Goal: Task Accomplishment & Management: Use online tool/utility

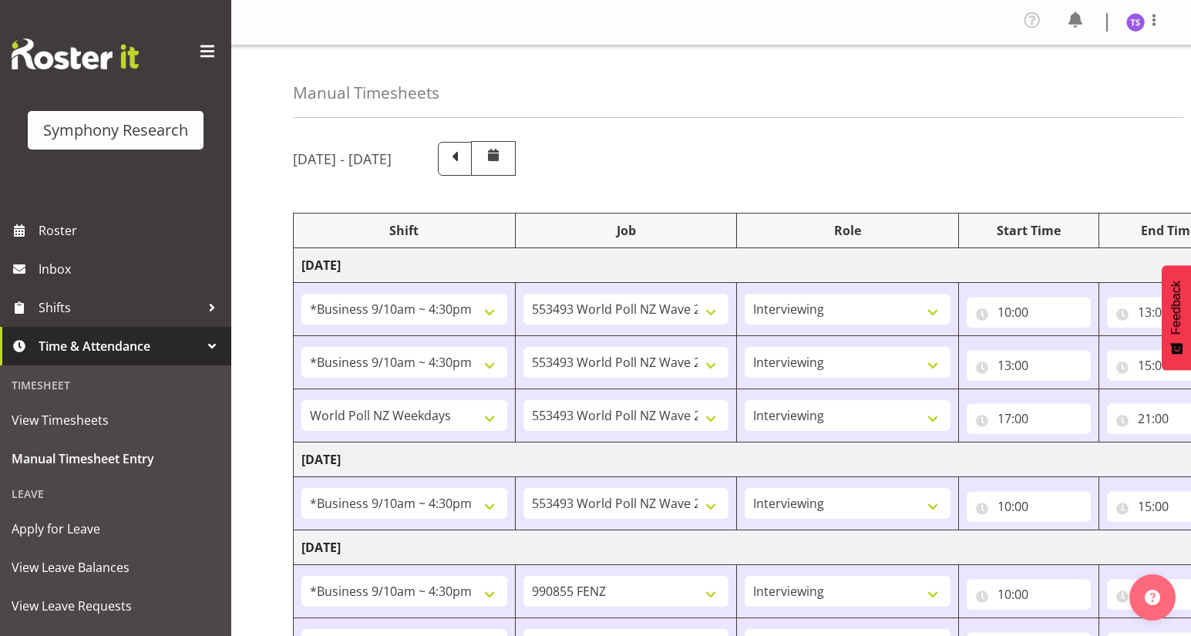
select select "26078"
select select "10527"
select select "47"
select select "26078"
select select "10527"
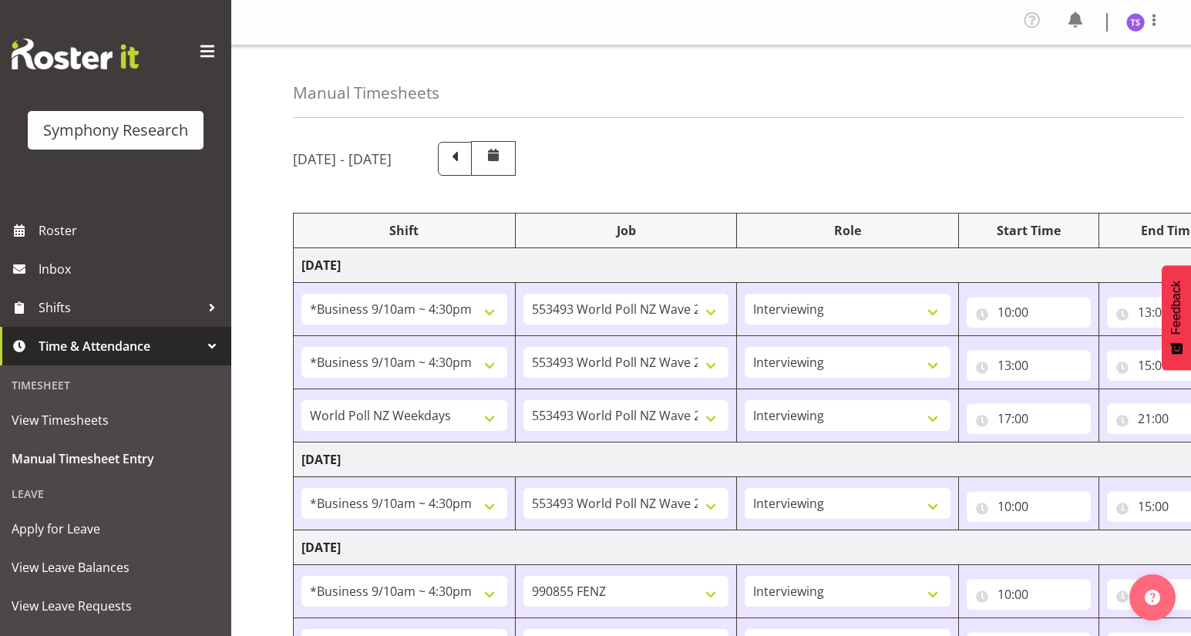
select select "47"
select select "41604"
select select "10527"
select select "47"
select select "26078"
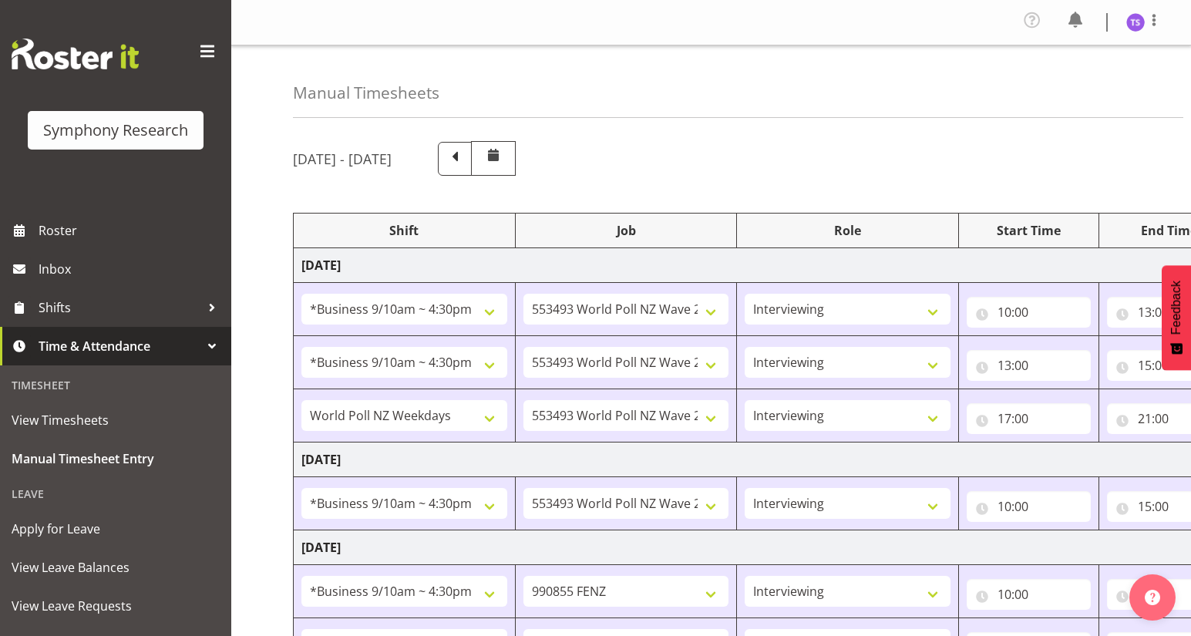
select select "10527"
select select "47"
select select "26078"
select select "9636"
select select "47"
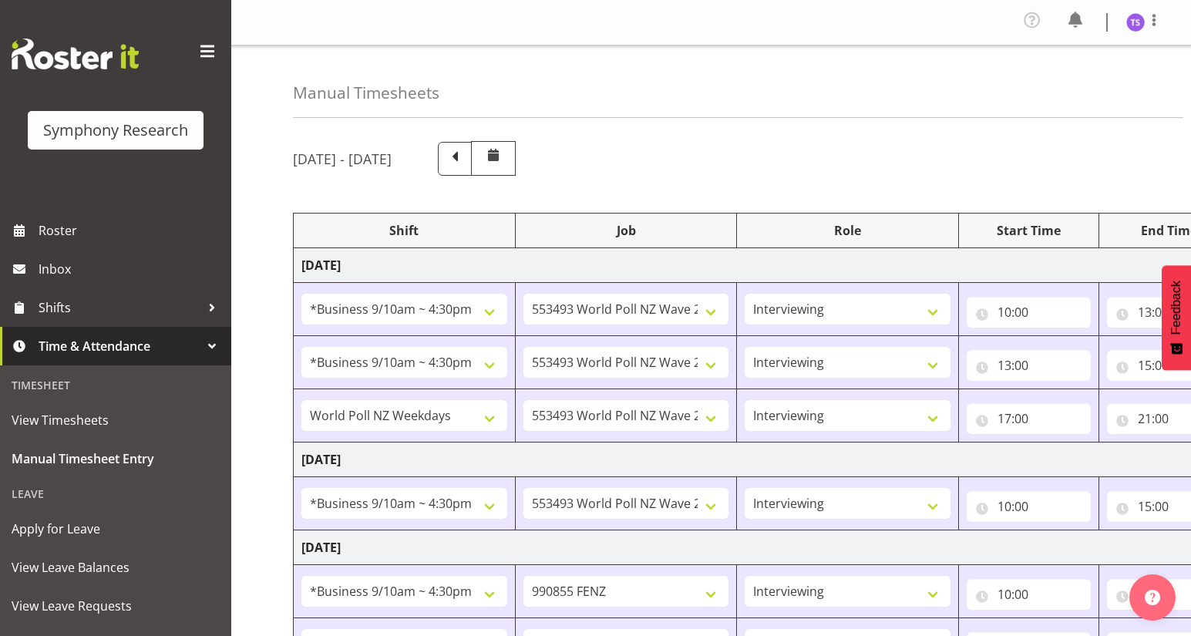
select select "26078"
select select "9636"
select select "47"
select select "41604"
select select "10527"
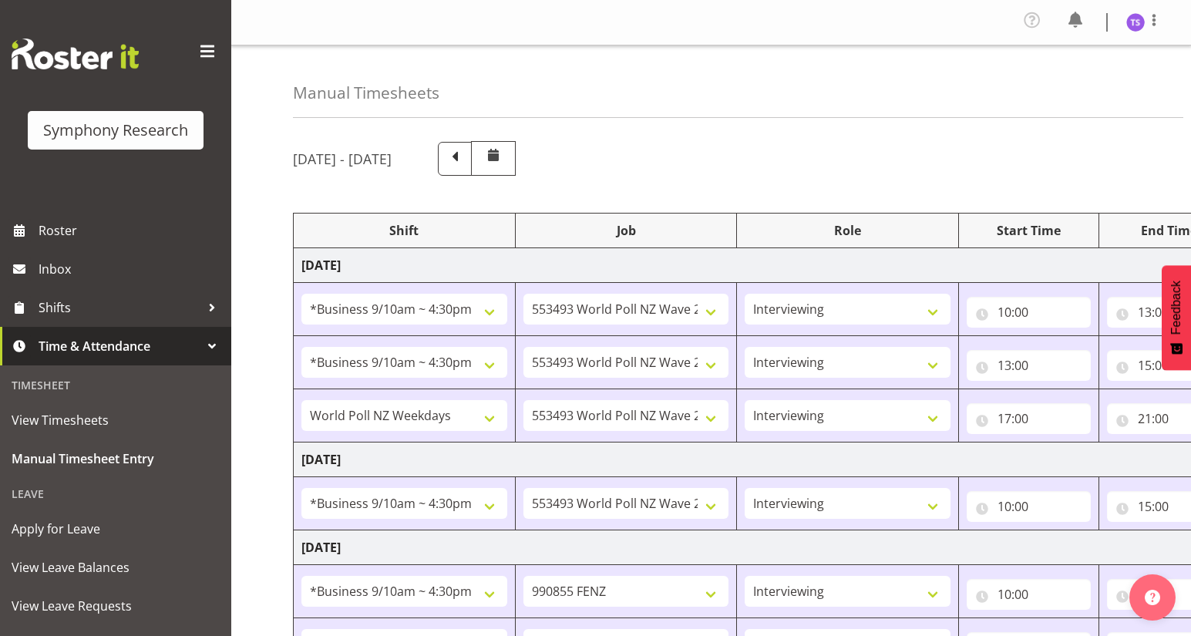
select select "47"
select select "41604"
select select "10527"
select select "47"
select select "41604"
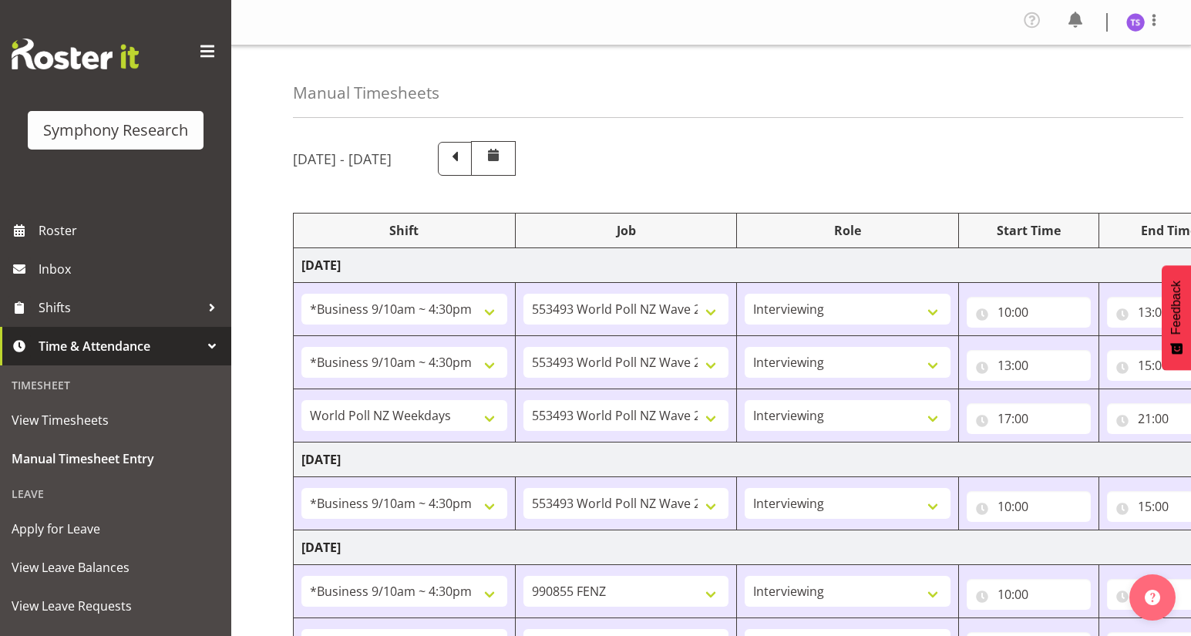
select select "9636"
select select "47"
select select "41604"
select select "10527"
select select "47"
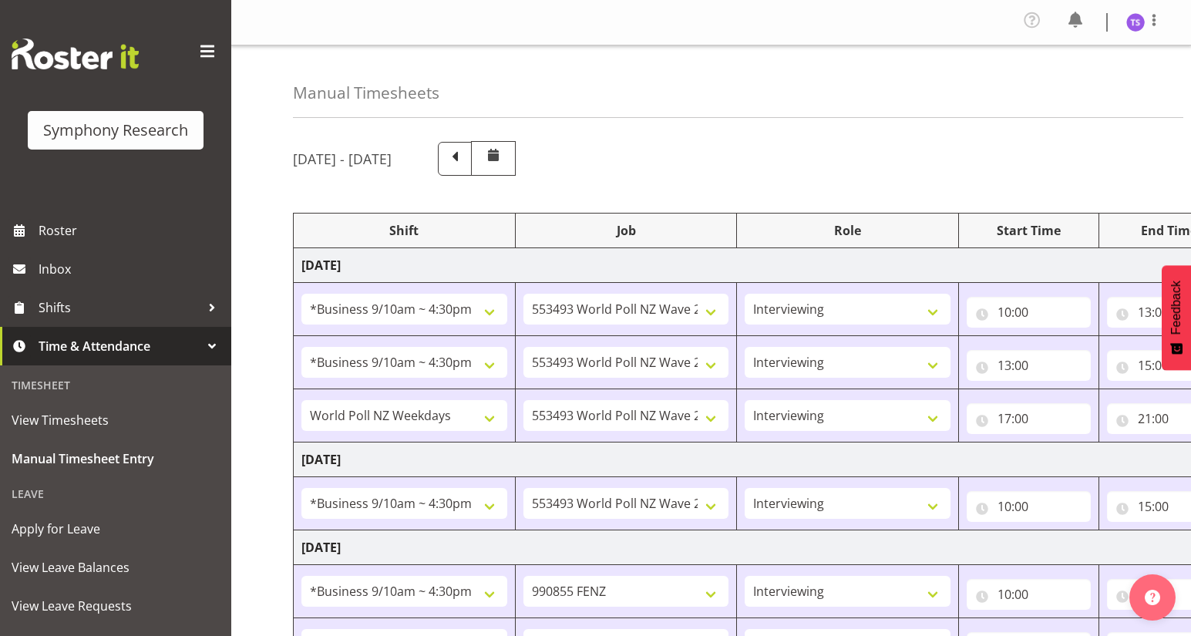
select select "41604"
select select "10527"
select select "47"
select select "32690"
select select "9636"
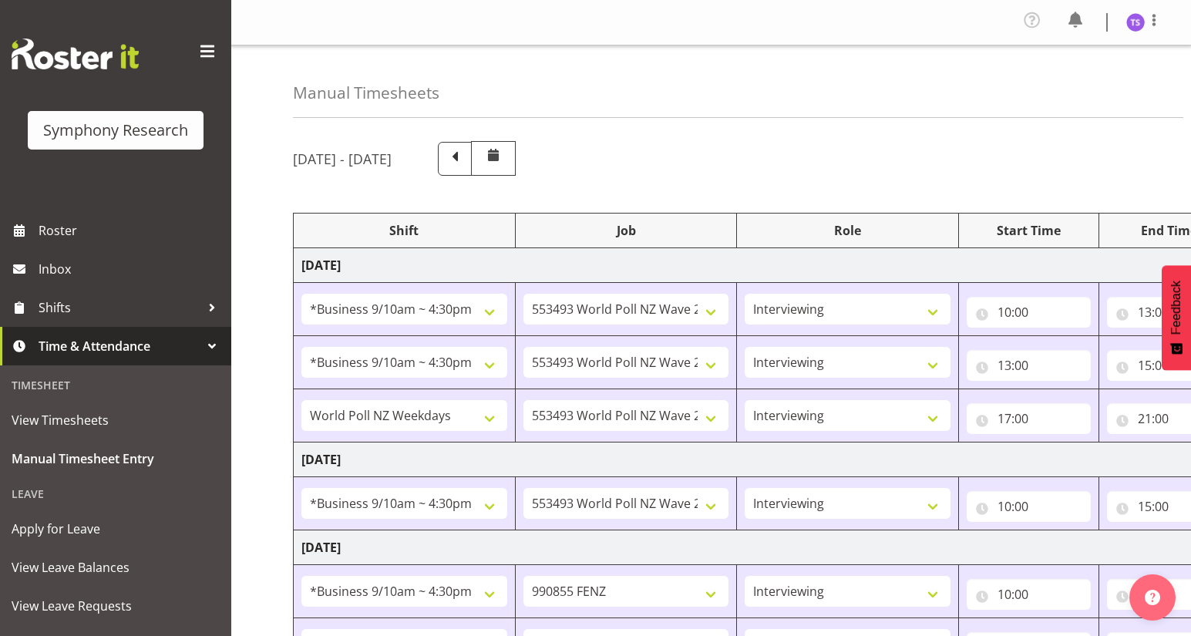
select select "47"
select select "41604"
select select "10527"
select select "47"
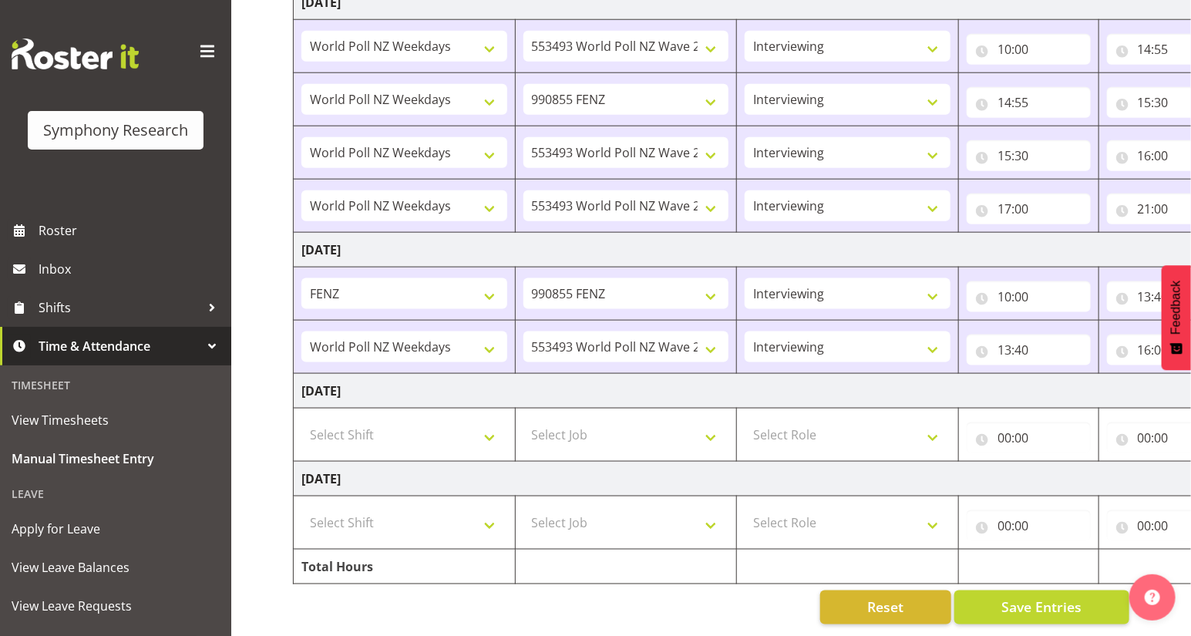
scroll to position [0, 180]
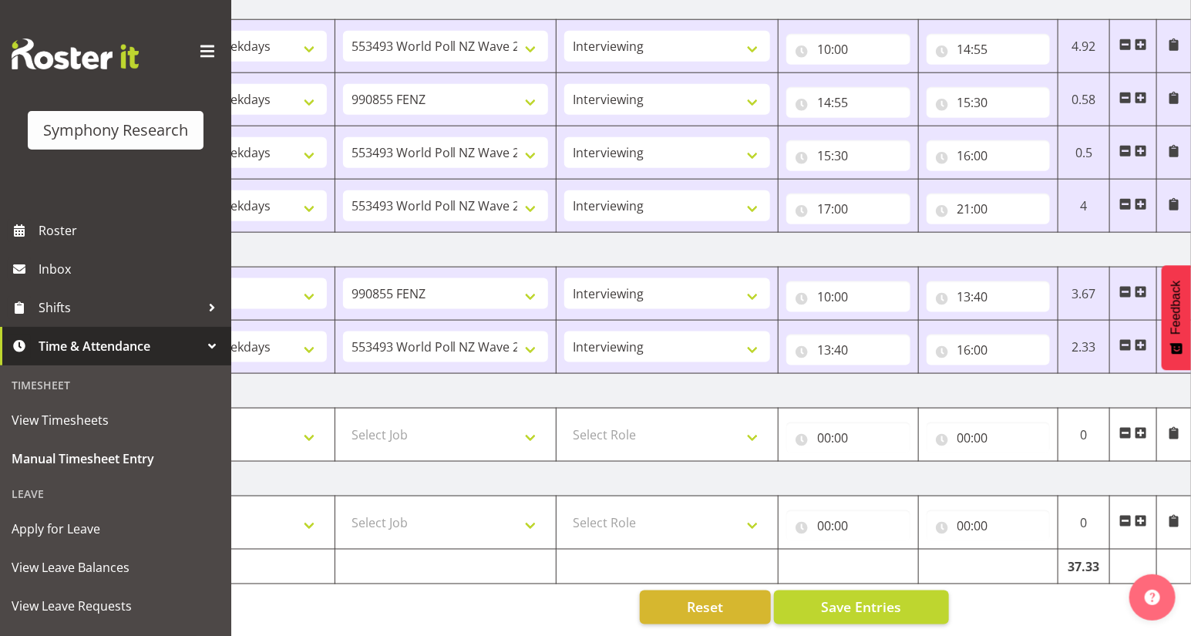
click at [1140, 340] on span at bounding box center [1141, 345] width 12 height 12
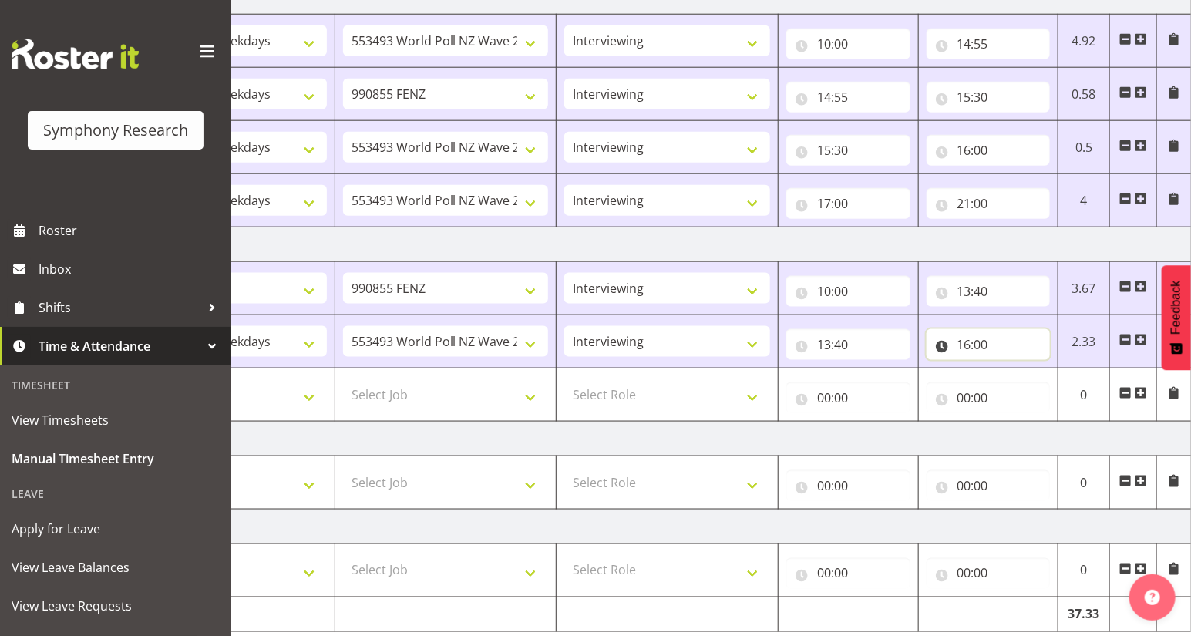
click at [983, 345] on input "16:00" at bounding box center [989, 344] width 124 height 31
click at [1062, 381] on select "00 01 02 03 04 05 06 07 08 09 10 11 12 13 14 15 16 17 18 19 20 21 22 23 24 25 2…" at bounding box center [1072, 384] width 35 height 31
select select "11"
click at [1055, 369] on select "00 01 02 03 04 05 06 07 08 09 10 11 12 13 14 15 16 17 18 19 20 21 22 23 24 25 2…" at bounding box center [1072, 384] width 35 height 31
type input "16:11"
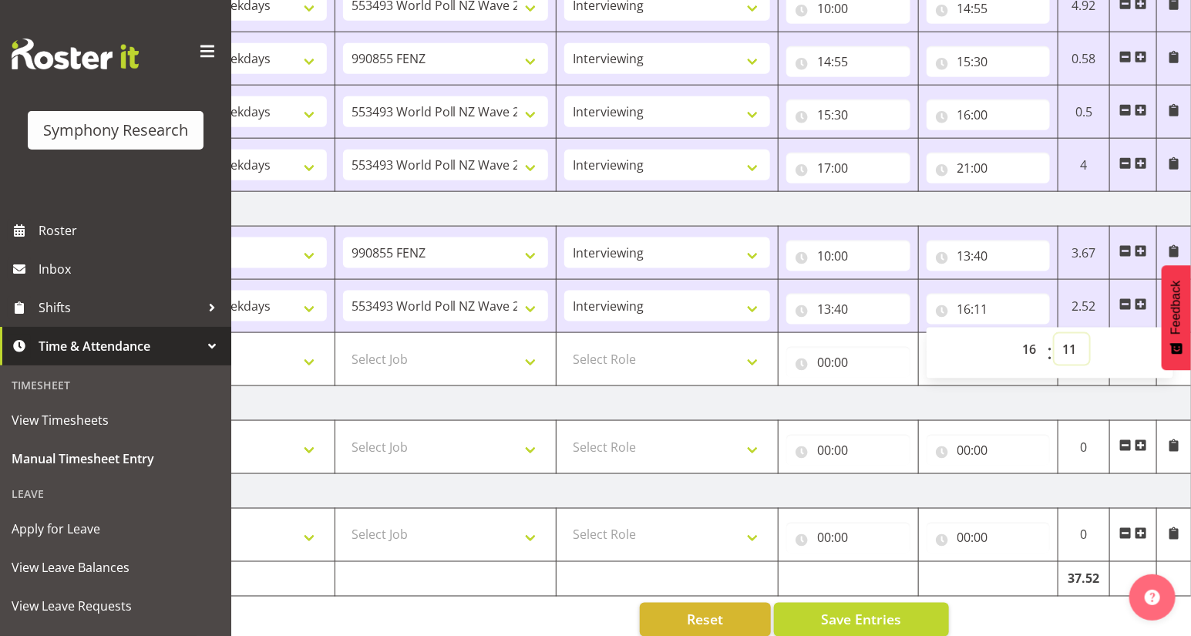
scroll to position [798, 0]
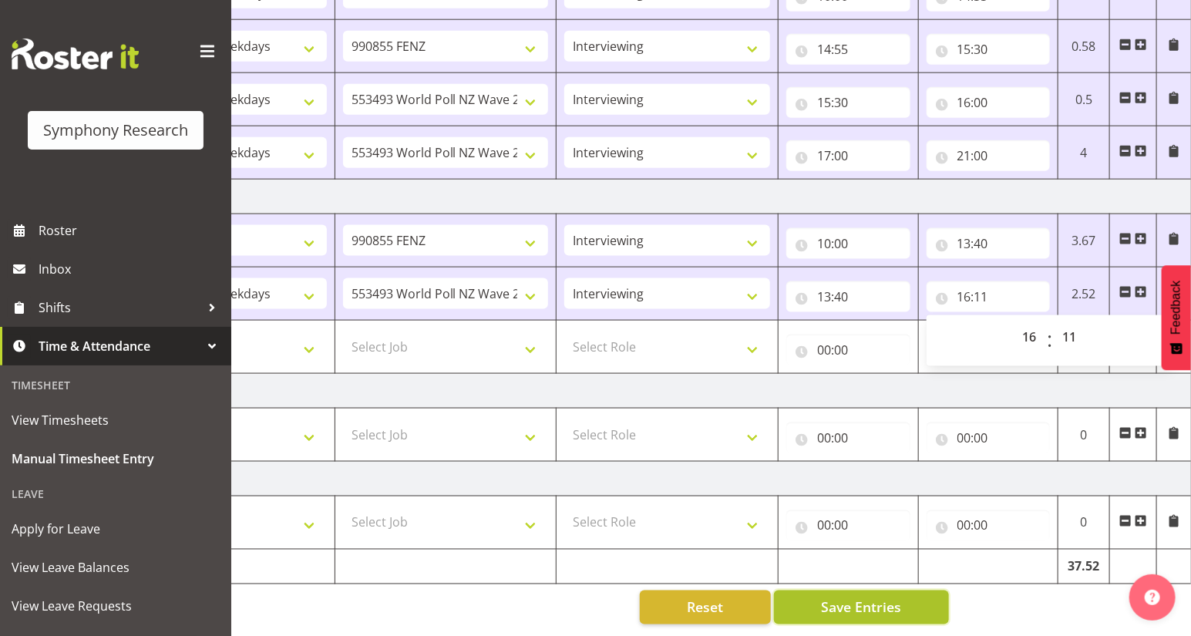
click at [853, 601] on span "Save Entries" at bounding box center [861, 607] width 80 height 20
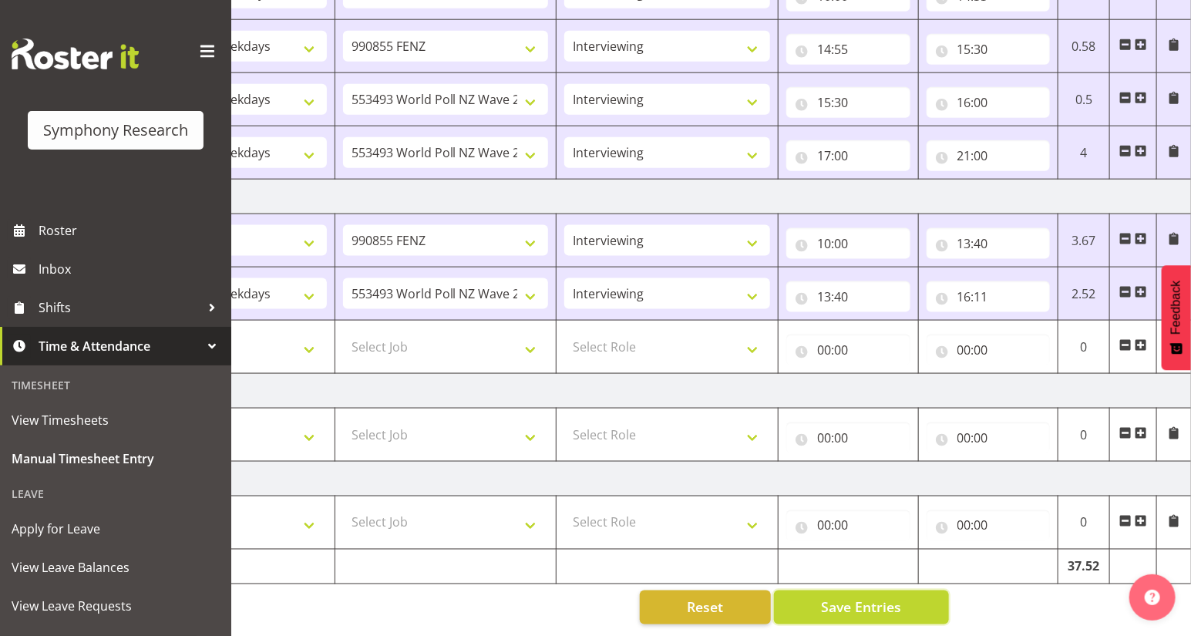
scroll to position [745, 0]
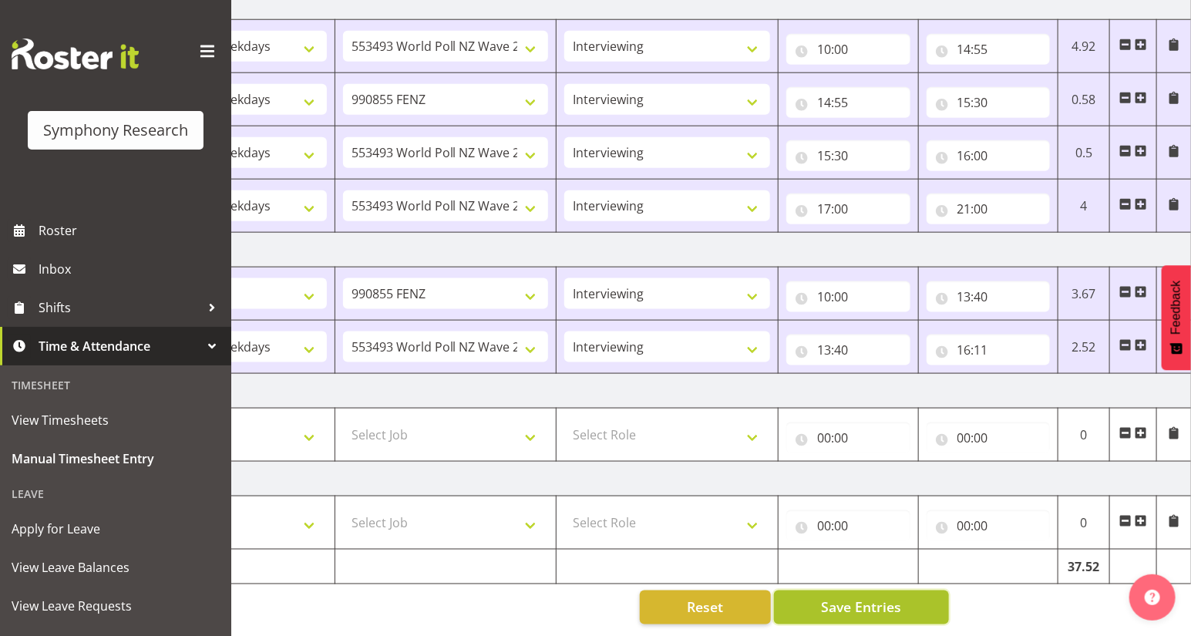
click at [847, 597] on span "Save Entries" at bounding box center [861, 607] width 80 height 20
